Goal: Task Accomplishment & Management: Manage account settings

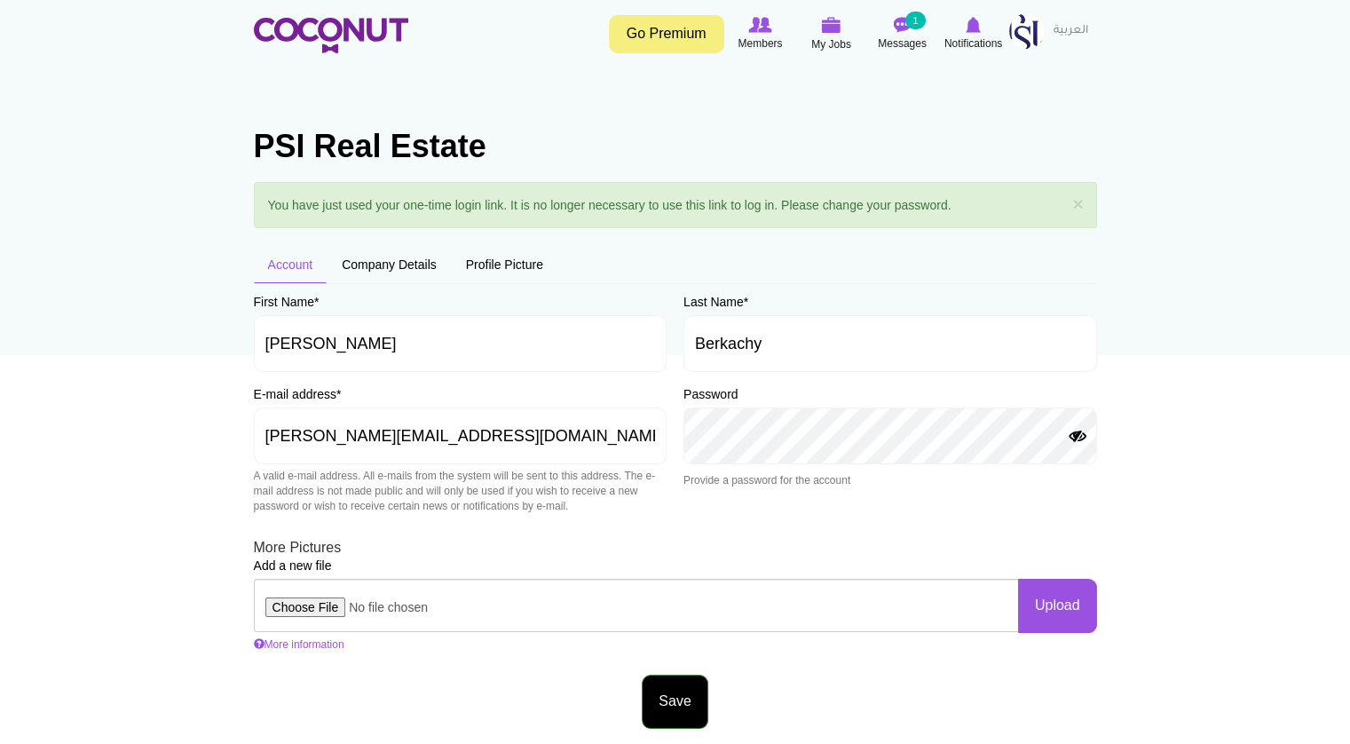
click at [671, 694] on button "Save" at bounding box center [675, 702] width 66 height 54
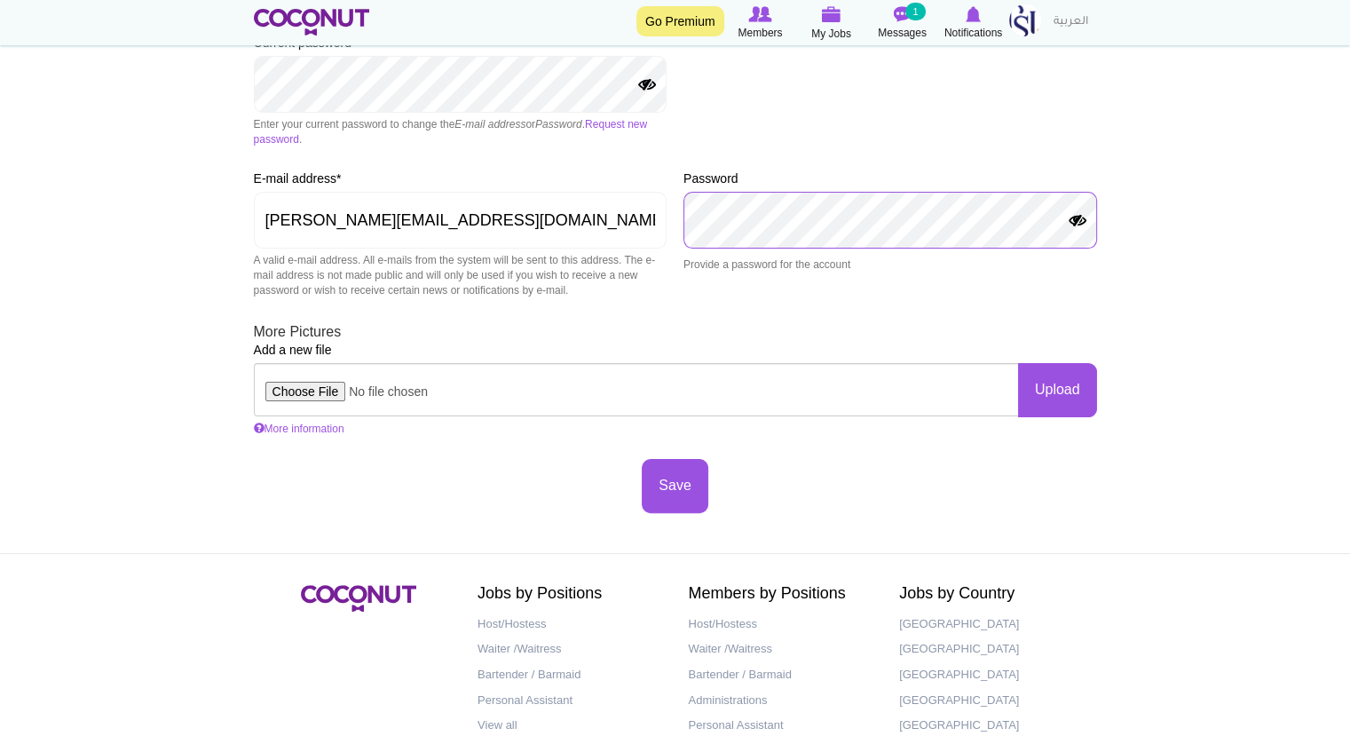
scroll to position [355, 0]
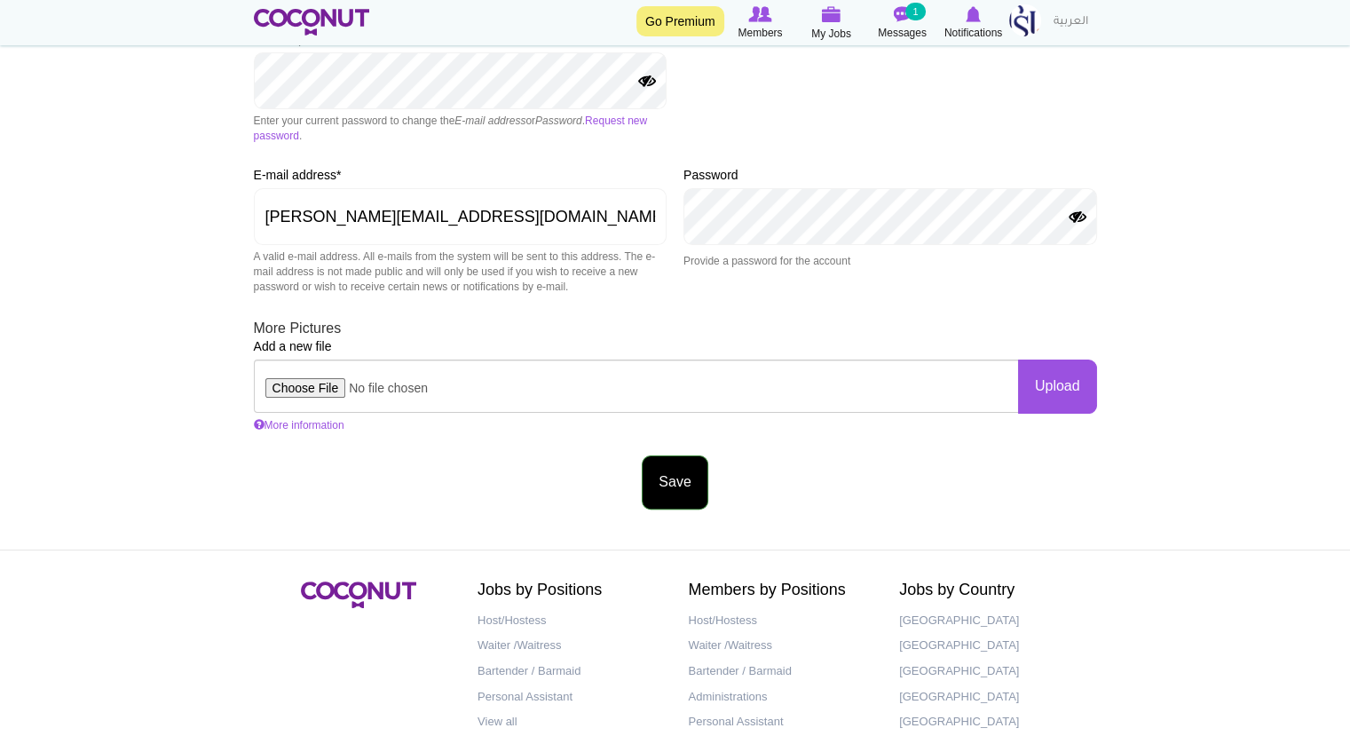
click at [663, 485] on button "Save" at bounding box center [675, 482] width 66 height 54
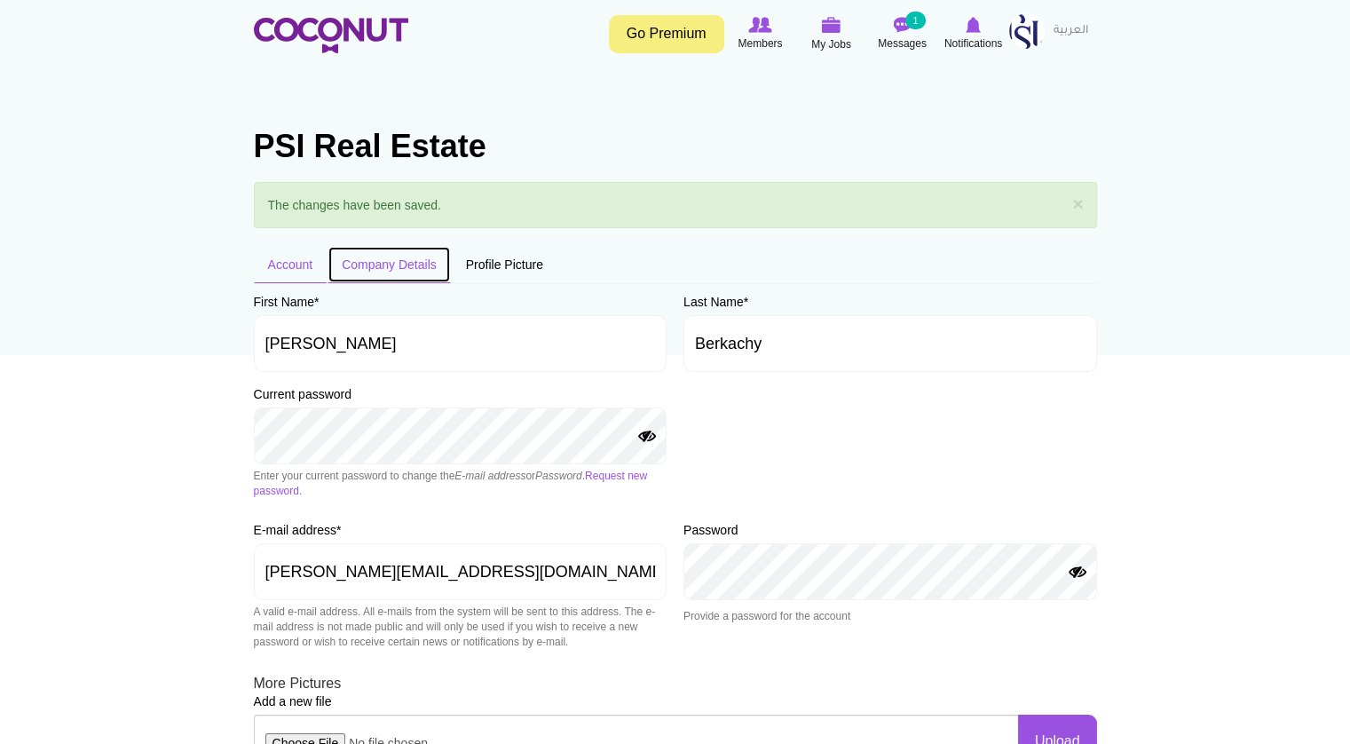
click at [387, 274] on link "Company Details" at bounding box center [388, 264] width 123 height 37
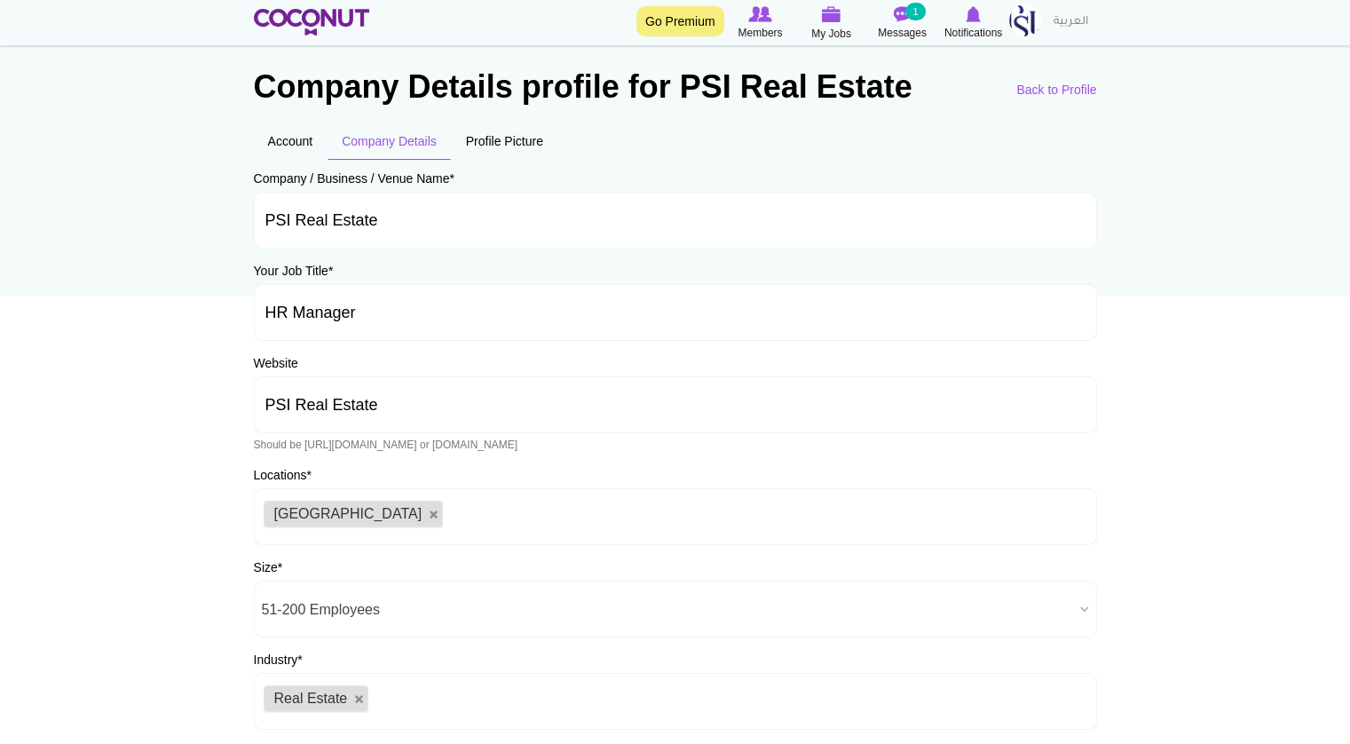
scroll to position [89, 0]
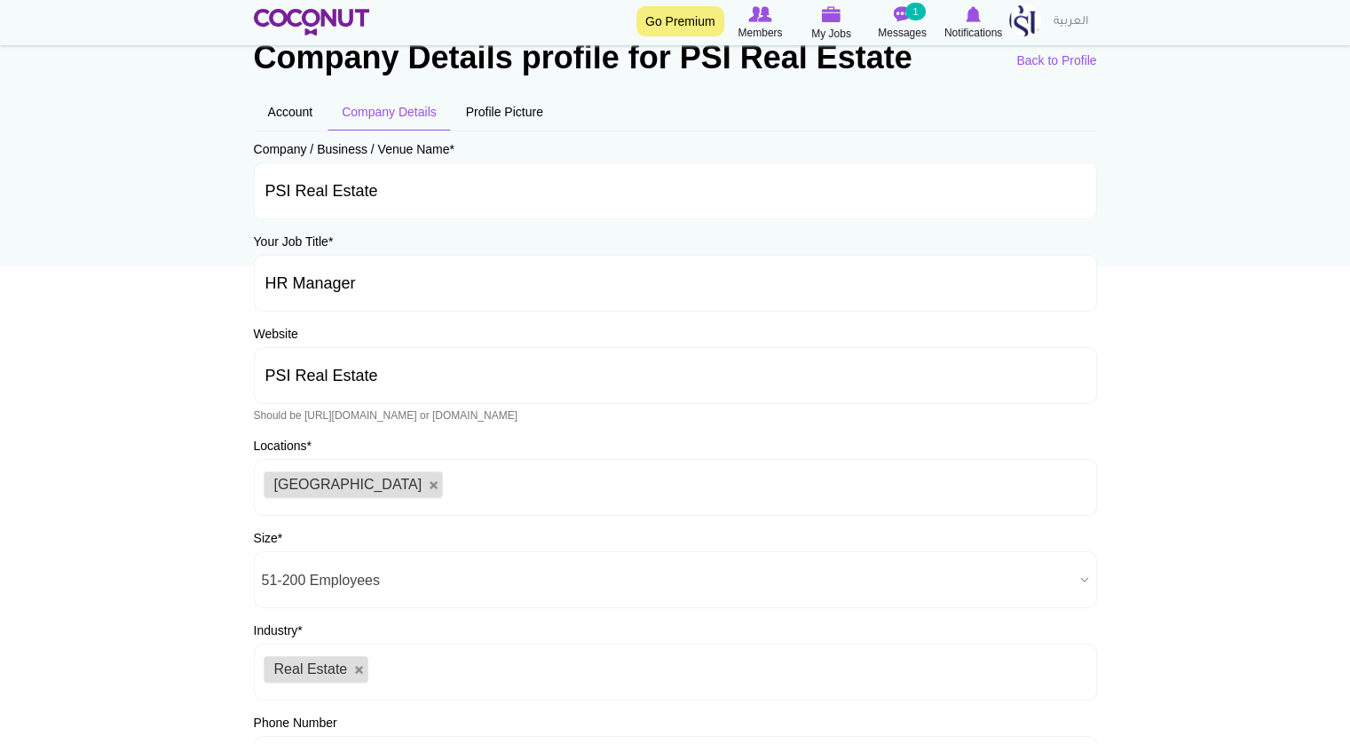
click at [408, 571] on span "51-200 Employees" at bounding box center [667, 580] width 811 height 57
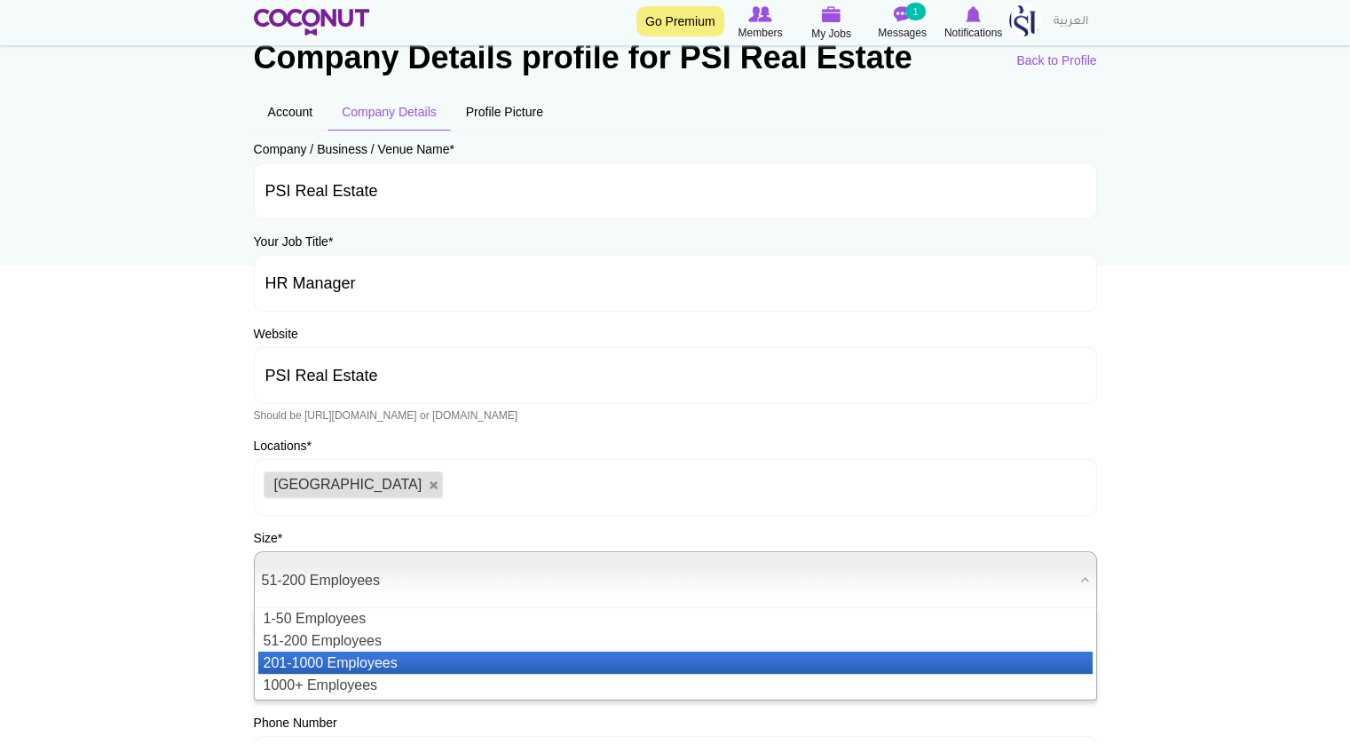
click at [332, 661] on li "201-1000 Employees" at bounding box center [675, 662] width 834 height 22
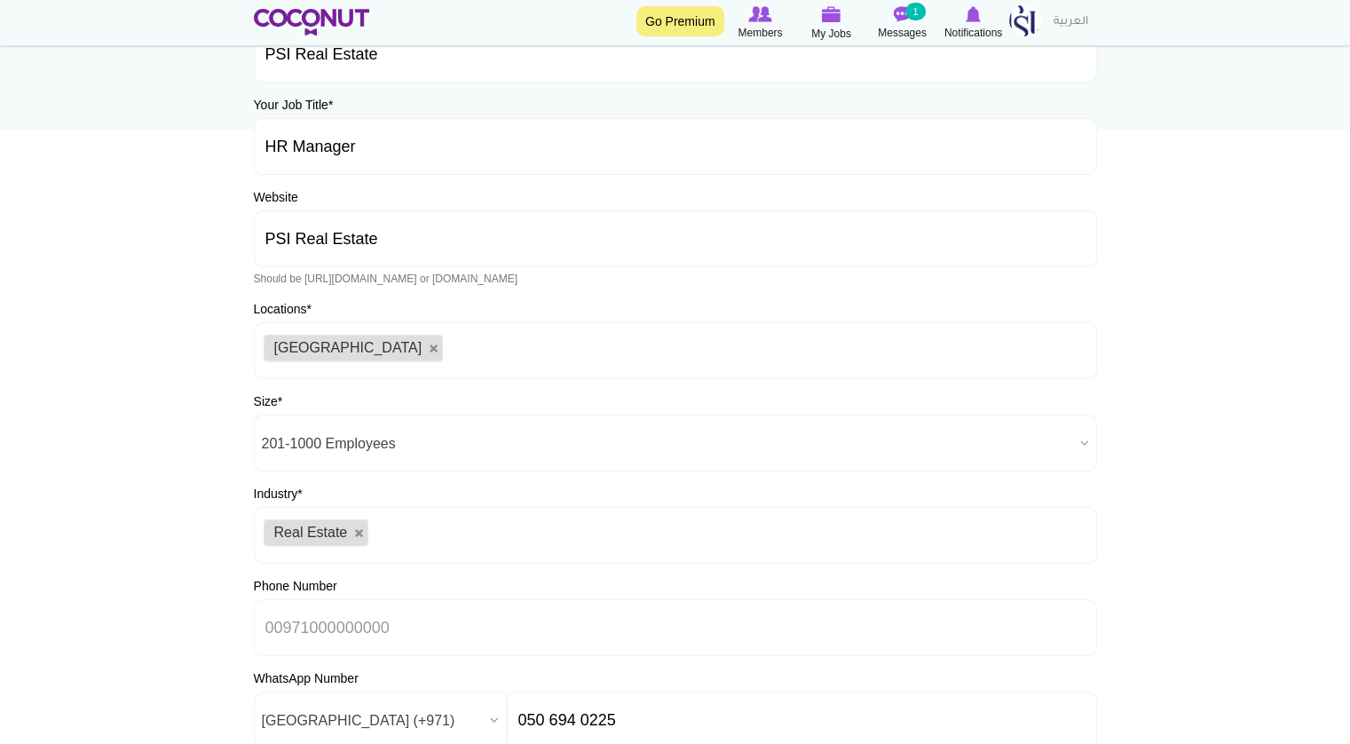
scroll to position [266, 0]
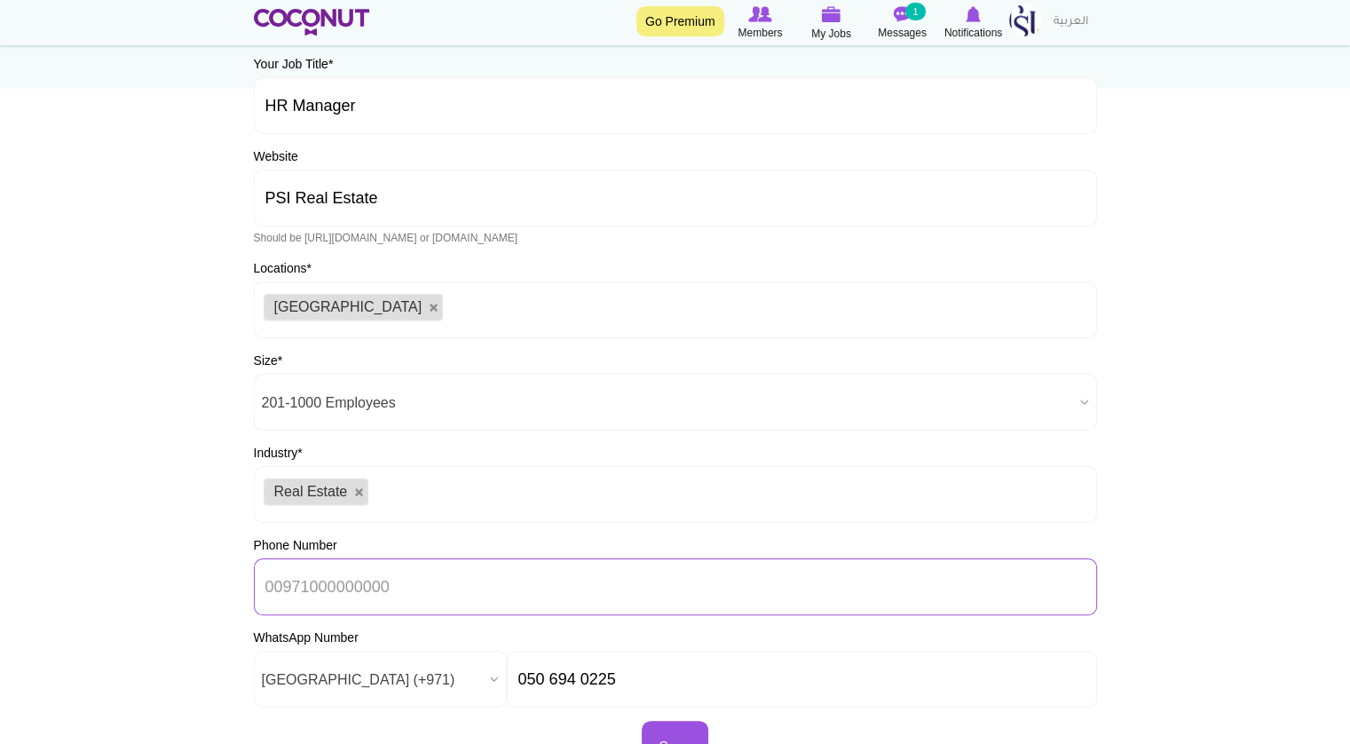
click at [343, 593] on input "Phone Number" at bounding box center [675, 586] width 843 height 57
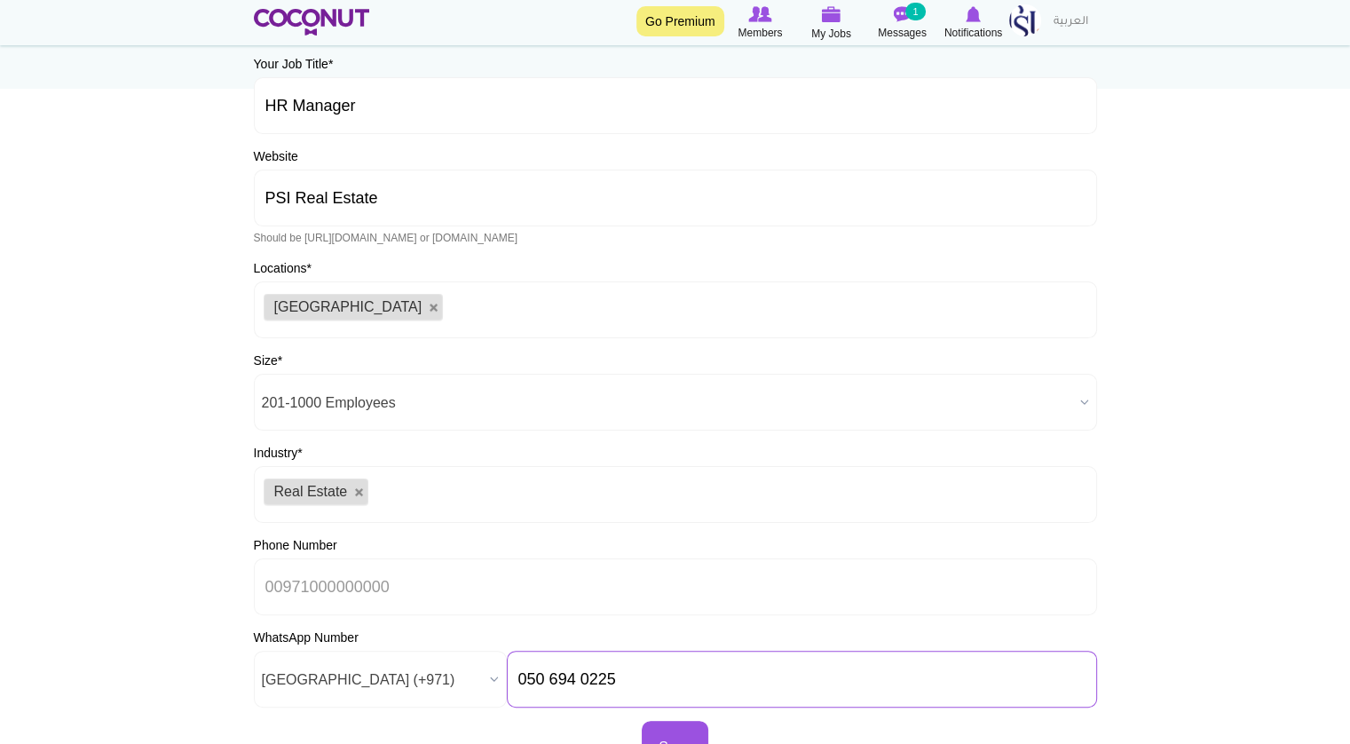
click at [649, 686] on input "050 694 0225" at bounding box center [802, 679] width 590 height 57
drag, startPoint x: 649, startPoint y: 685, endPoint x: 512, endPoint y: 674, distance: 137.2
click at [512, 674] on input "050 694 0225" at bounding box center [802, 679] width 590 height 57
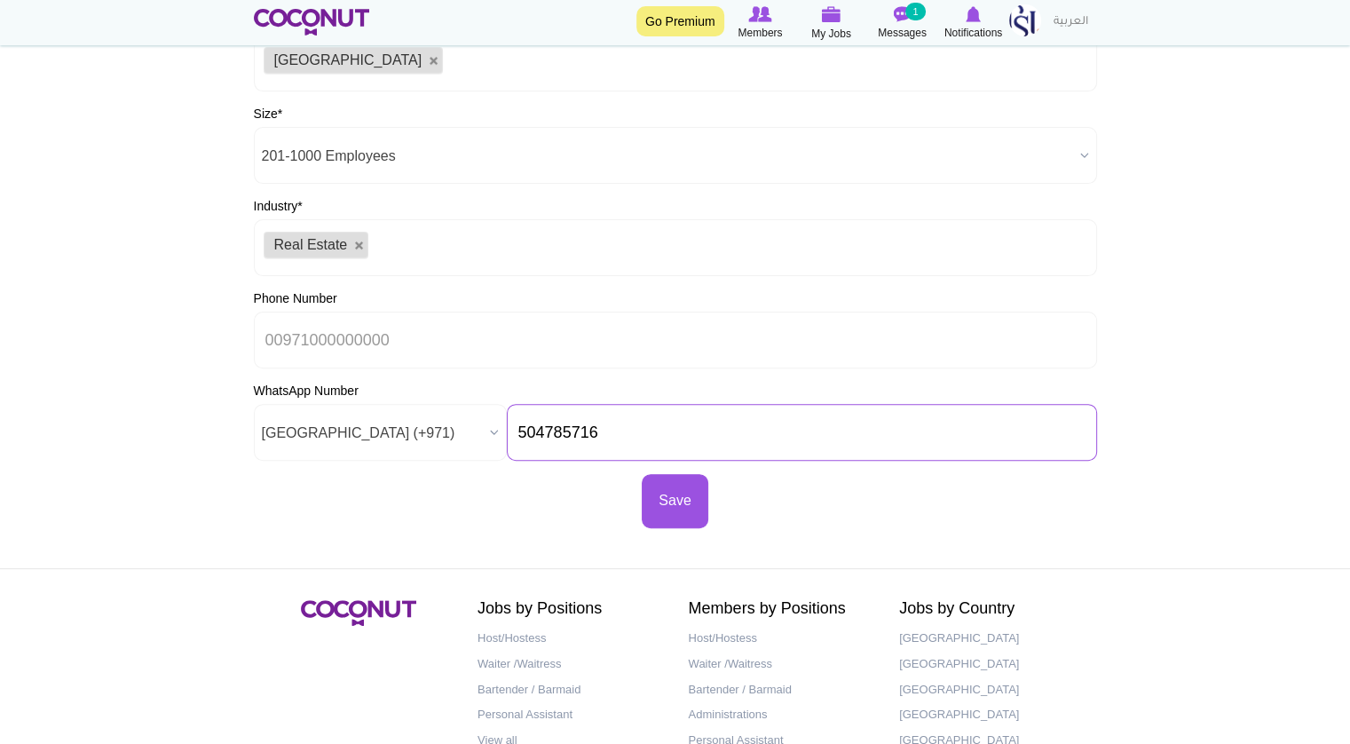
scroll to position [533, 0]
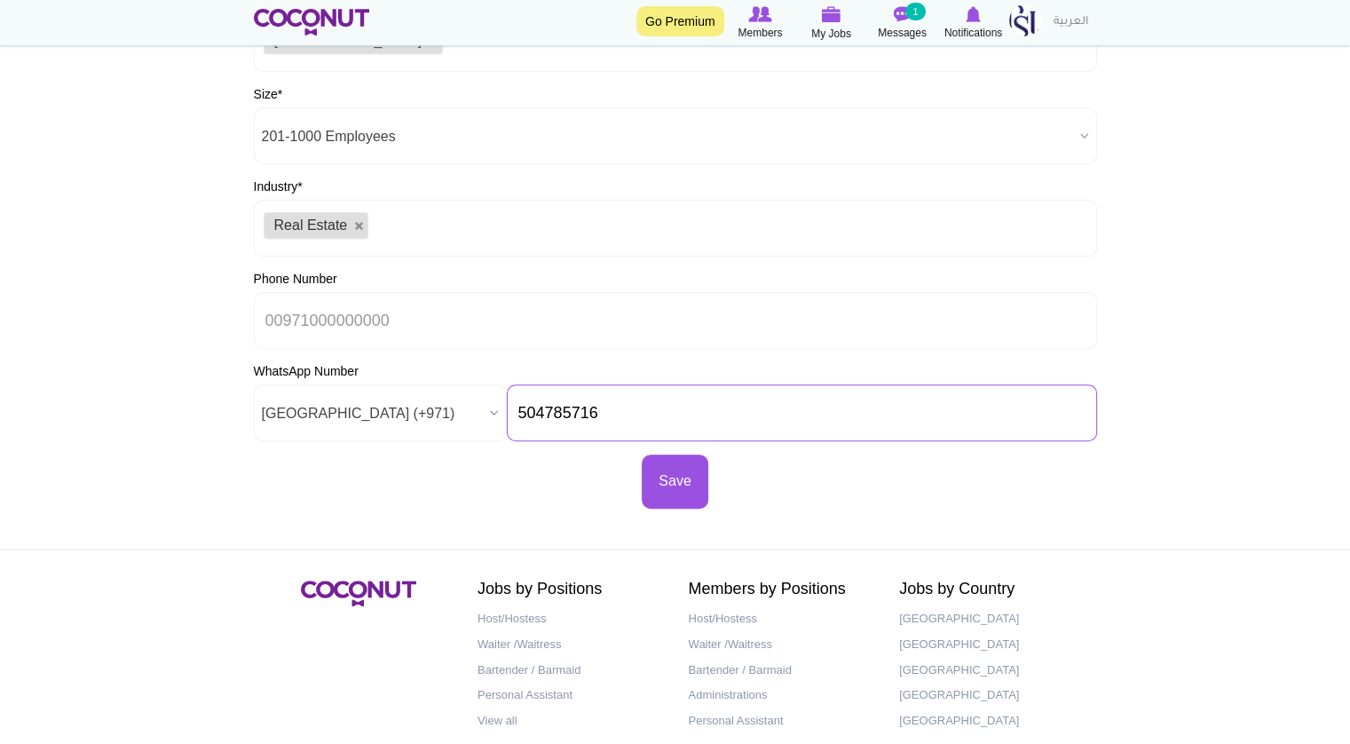
drag, startPoint x: 559, startPoint y: 407, endPoint x: 490, endPoint y: 406, distance: 69.2
click at [490, 406] on div "WhatsApp Number AC (+247) Afghanistan (+93) Aland Islands (+358) Albania (+355)…" at bounding box center [675, 401] width 843 height 79
type input "504785716"
click at [341, 323] on input "Phone Number" at bounding box center [675, 320] width 843 height 57
paste input "504785716"
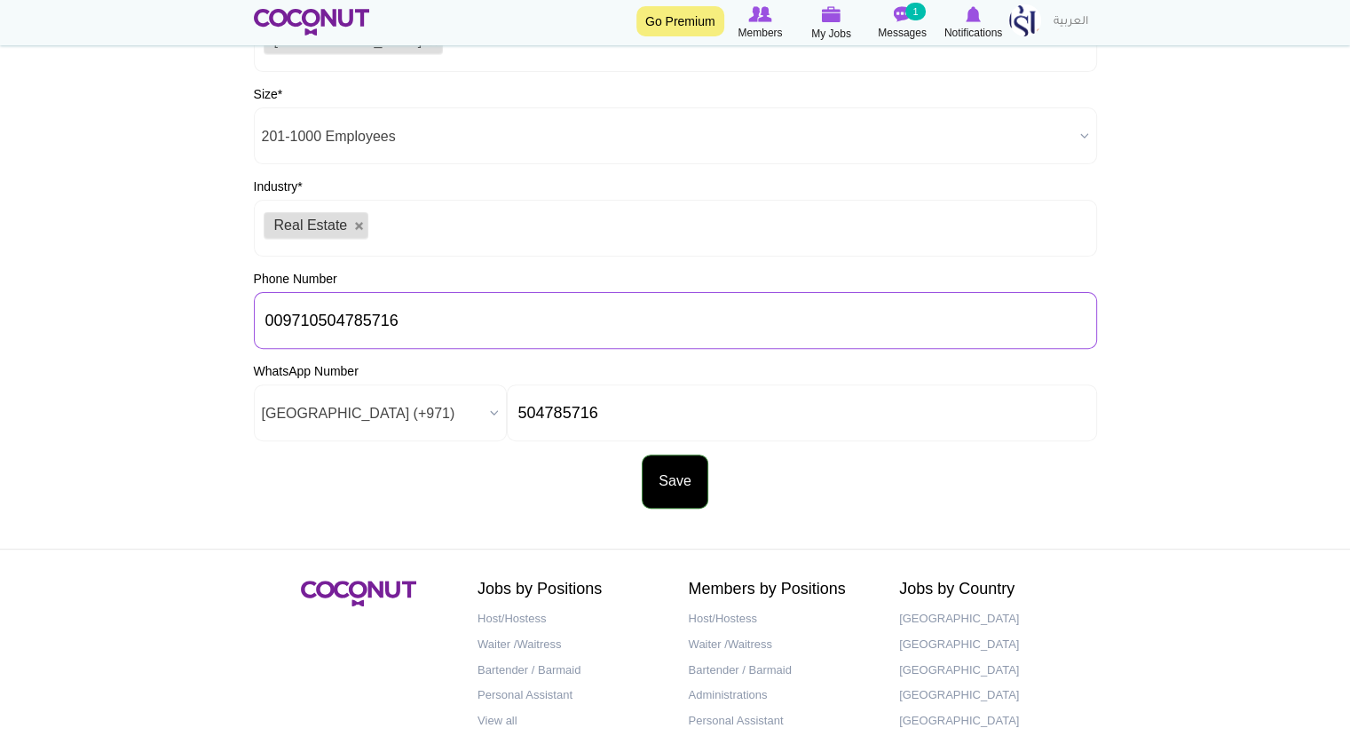
type input "009710504785716"
click at [681, 482] on button "Save" at bounding box center [675, 481] width 66 height 54
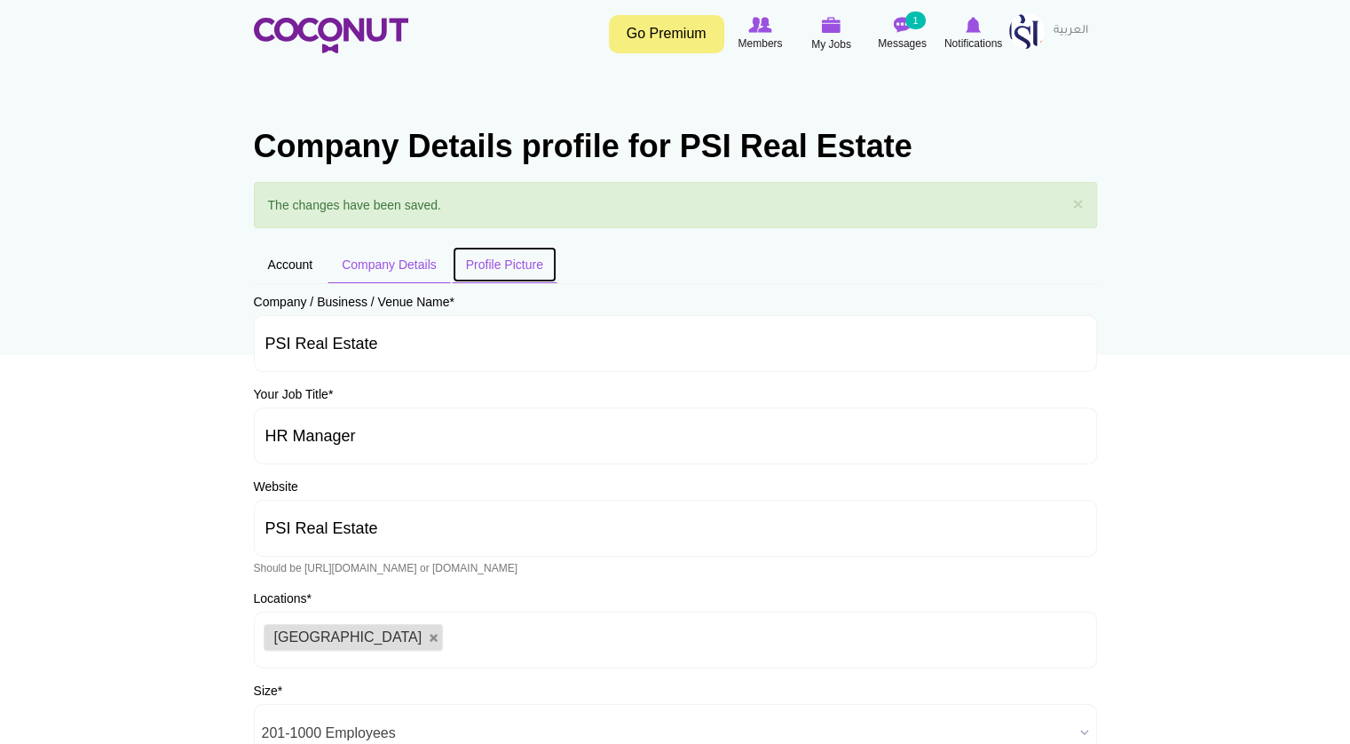
click at [501, 259] on link "Profile Picture" at bounding box center [505, 264] width 106 height 37
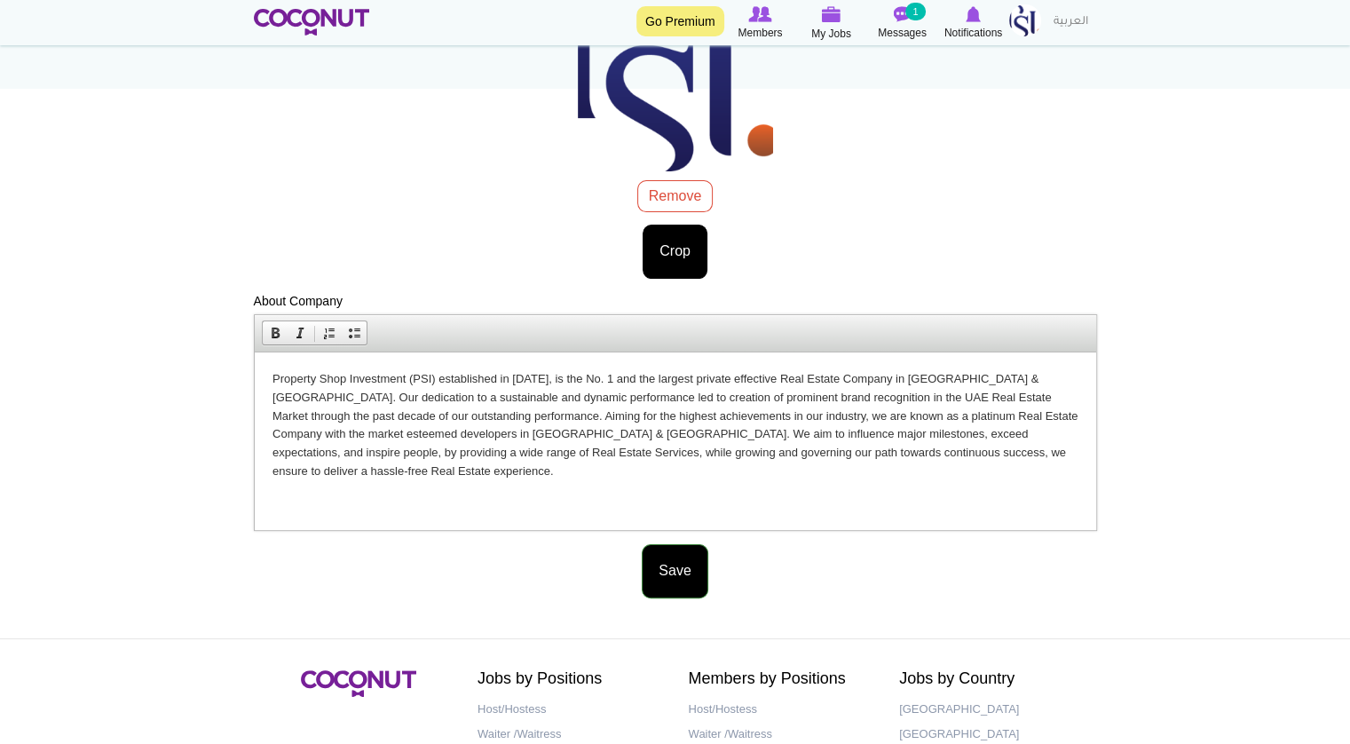
click at [660, 565] on button "Save" at bounding box center [675, 571] width 66 height 54
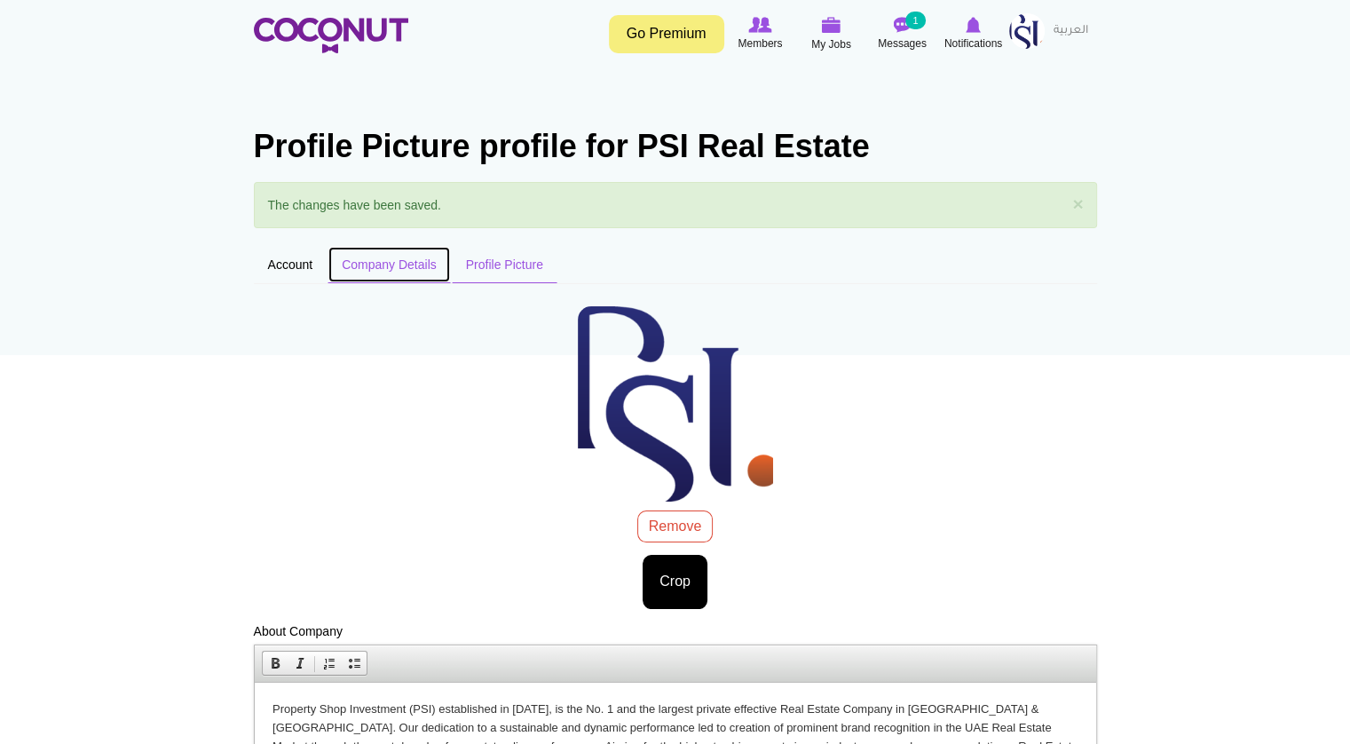
click at [405, 264] on link "Company Details" at bounding box center [388, 264] width 123 height 37
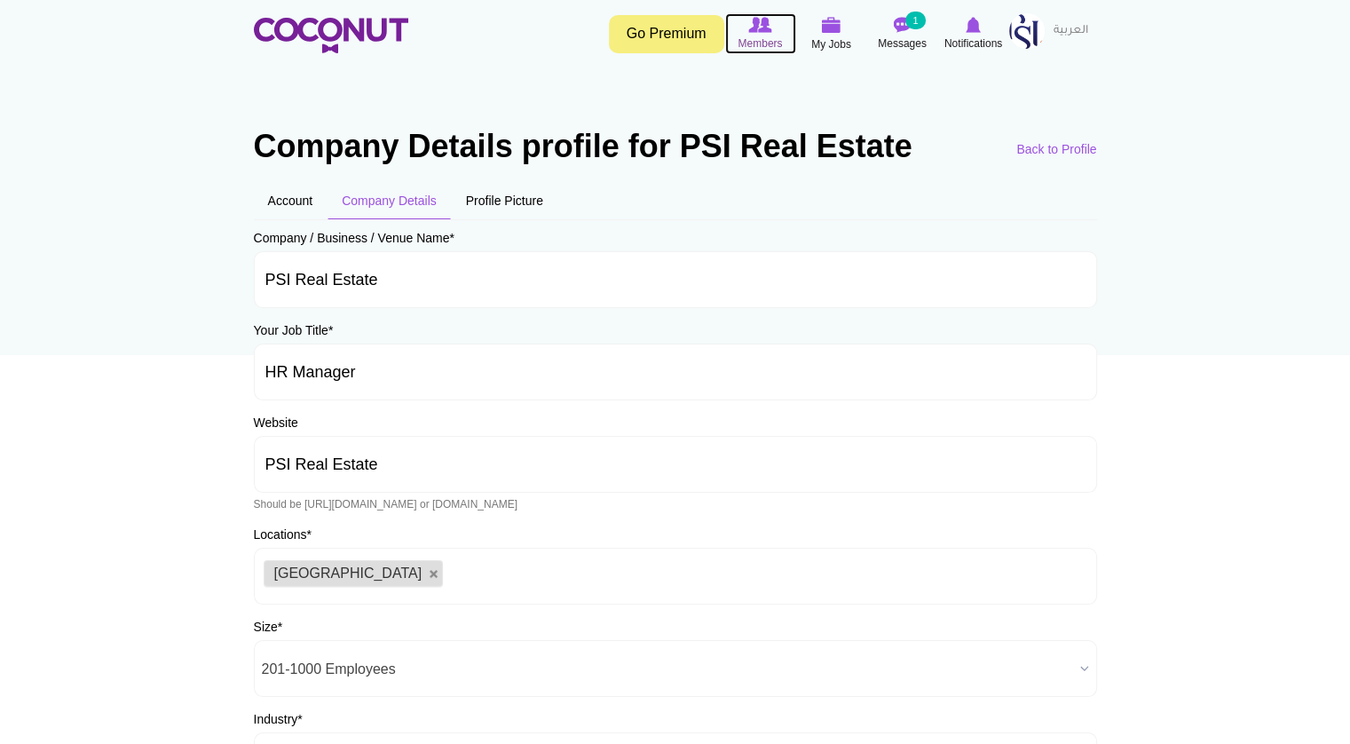
click at [744, 33] on icon at bounding box center [760, 25] width 67 height 20
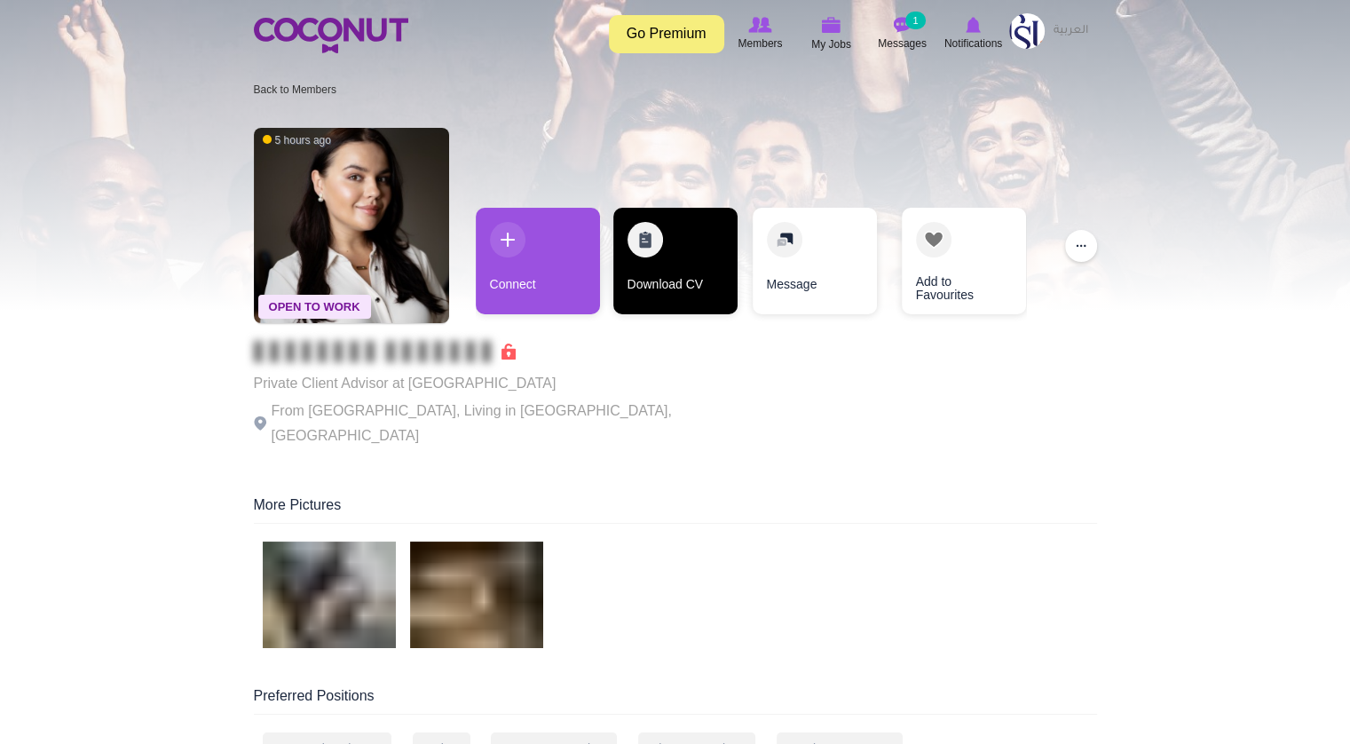
click at [653, 253] on link "Download CV" at bounding box center [675, 261] width 124 height 107
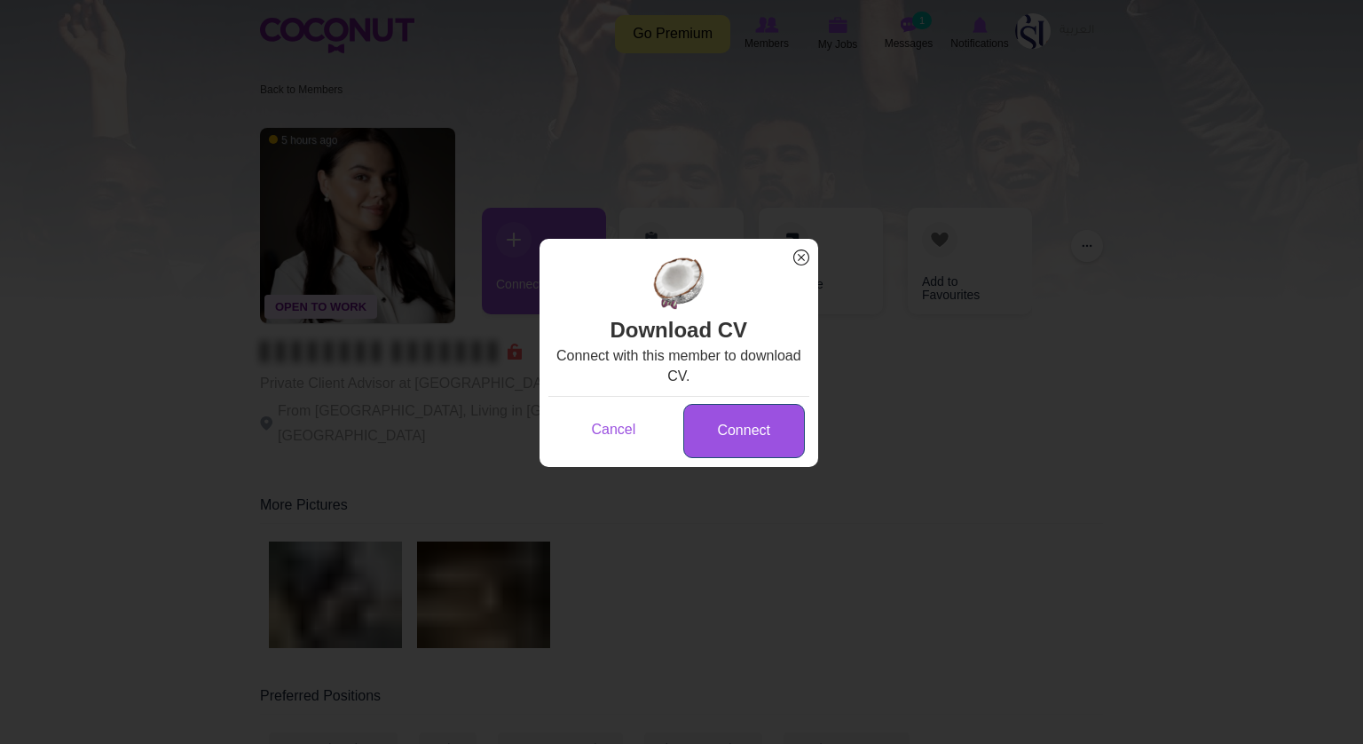
click at [715, 438] on link "Connect" at bounding box center [744, 431] width 122 height 54
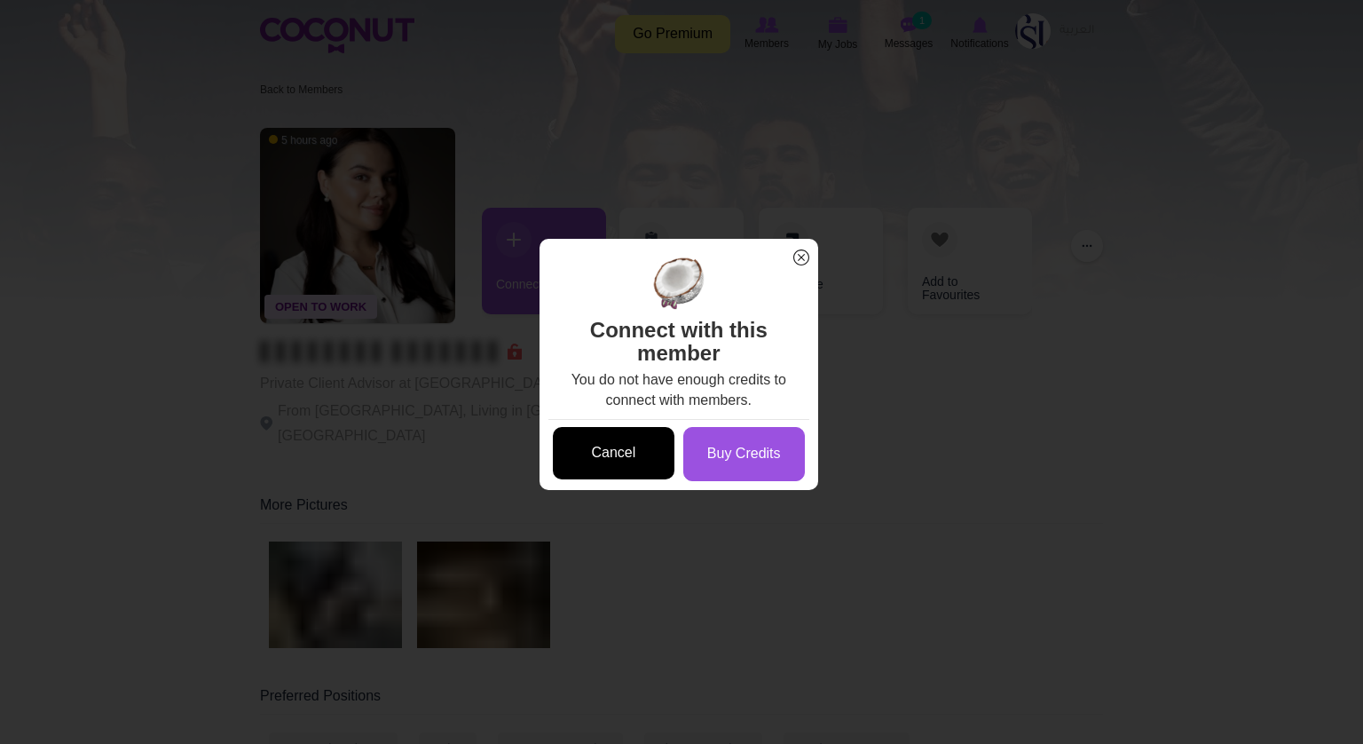
click at [648, 459] on link "Cancel" at bounding box center [614, 453] width 122 height 52
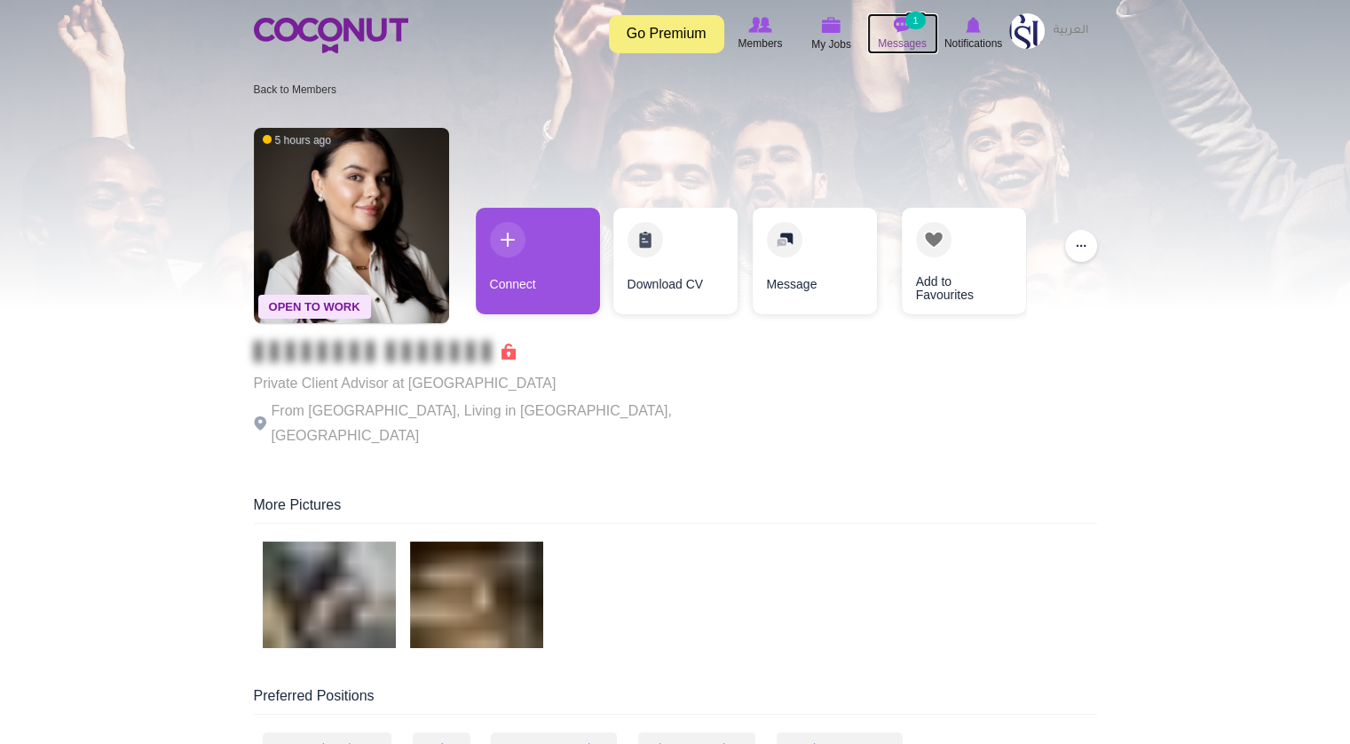
click at [909, 22] on small "1" at bounding box center [915, 21] width 20 height 18
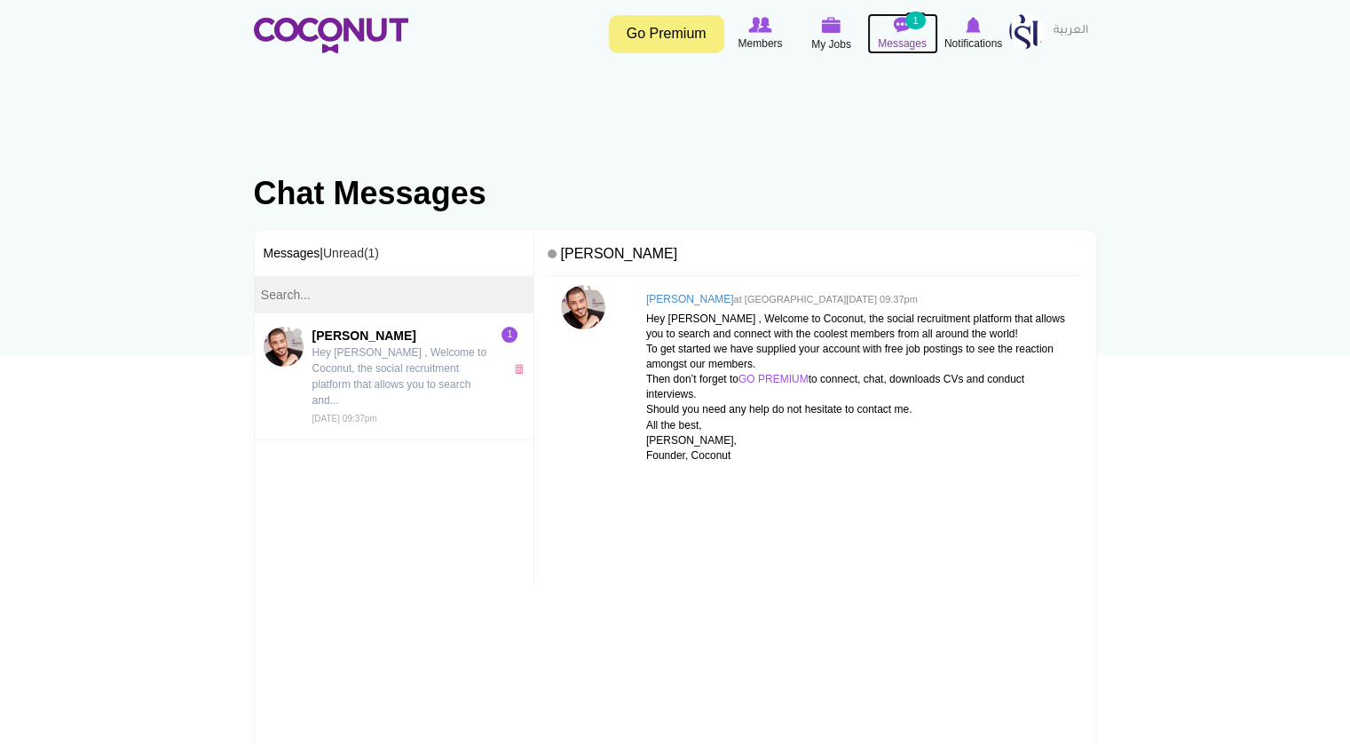
click at [909, 23] on small "1" at bounding box center [915, 21] width 20 height 18
